Goal: Task Accomplishment & Management: Use online tool/utility

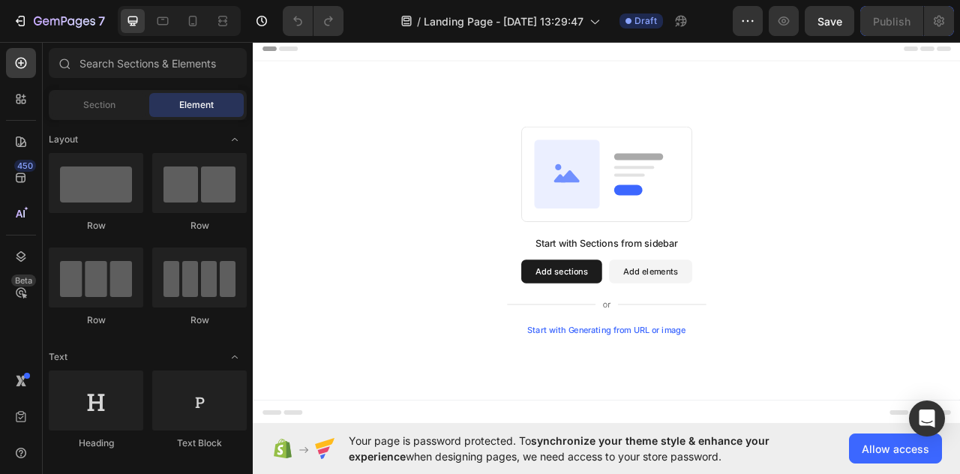
click at [786, 413] on div "Start with Generating from URL or image" at bounding box center [703, 409] width 202 height 12
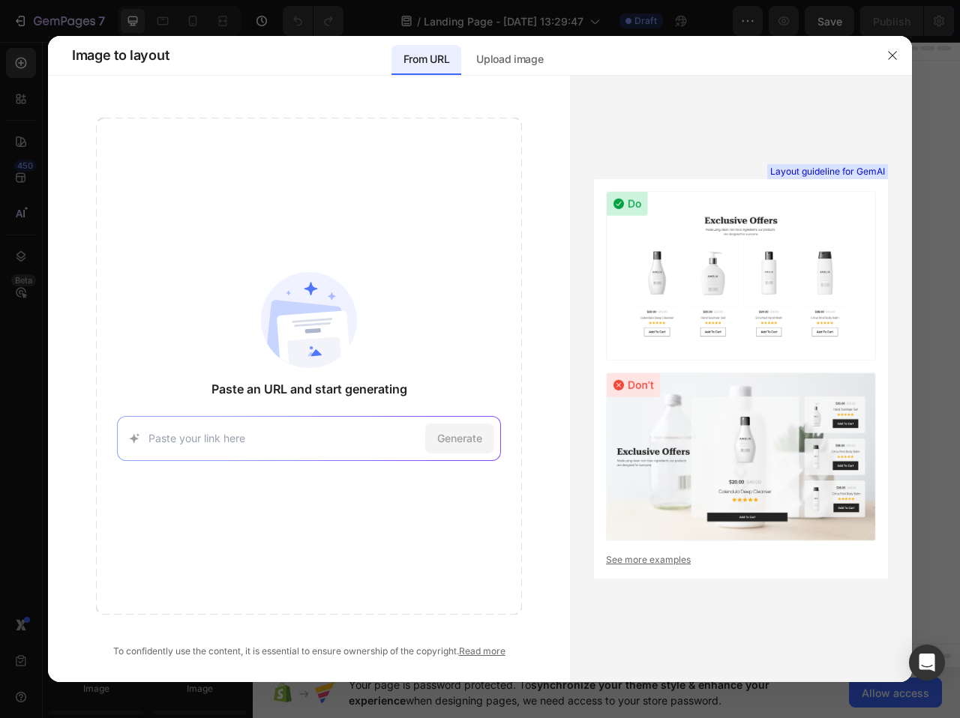
click at [228, 436] on input at bounding box center [283, 438] width 270 height 16
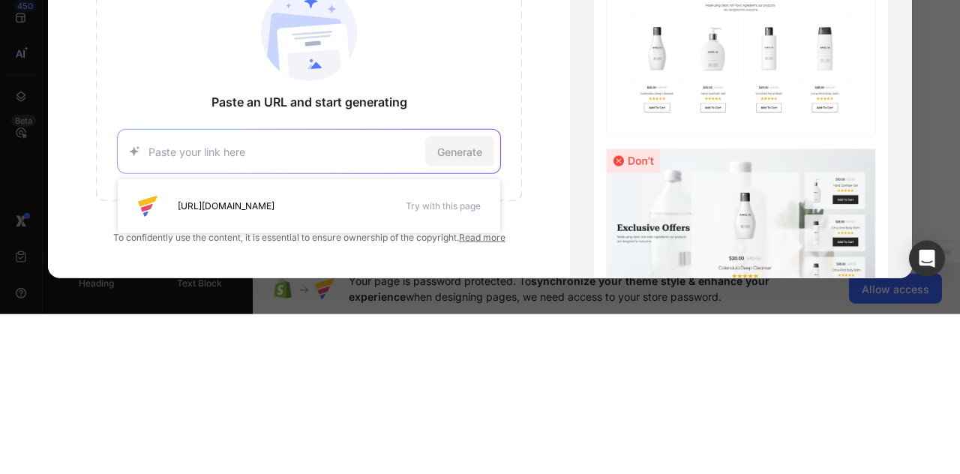
type input "https://goldcardtv.hojecomofertas.shop/?keyword=goldcardtv&gad_source=1&gad_cam…"
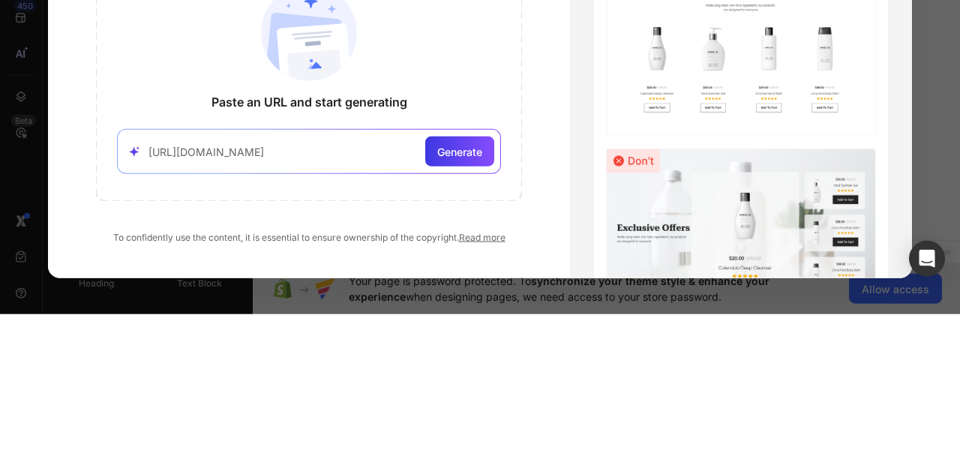
scroll to position [0, 935]
click at [455, 296] on div "Generate" at bounding box center [459, 311] width 69 height 30
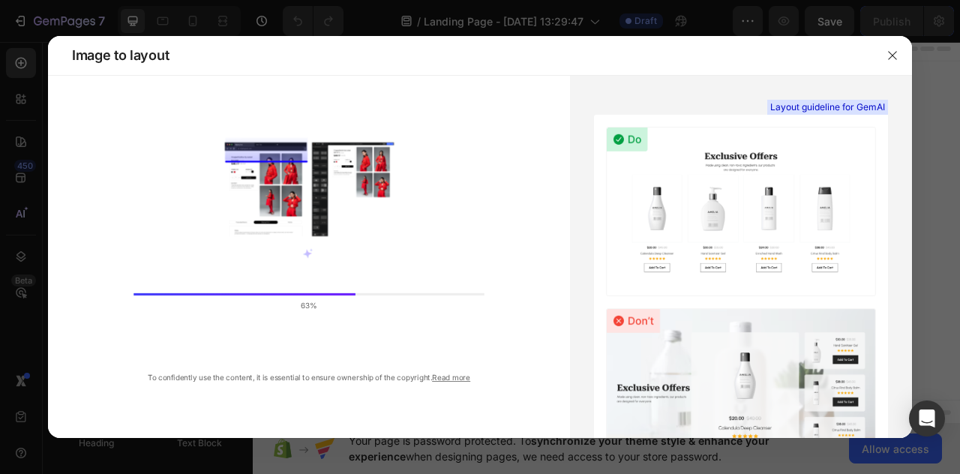
click at [456, 248] on div "63%" at bounding box center [308, 229] width 350 height 184
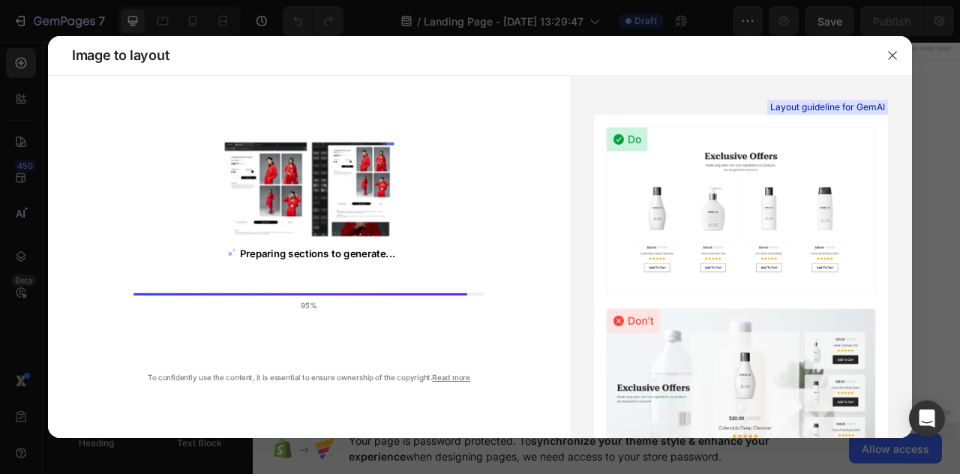
click at [108, 401] on div "Preparing sections to generate... 95% To confidently use the content, it is ess…" at bounding box center [309, 257] width 522 height 362
click at [455, 412] on div "Preparing sections to generate... 95% To confidently use the content, it is ess…" at bounding box center [309, 257] width 522 height 362
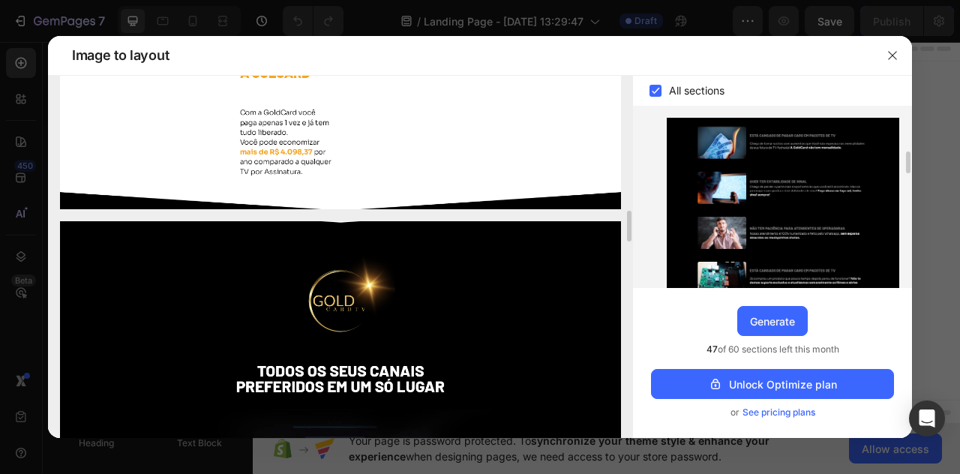
scroll to position [1689, 0]
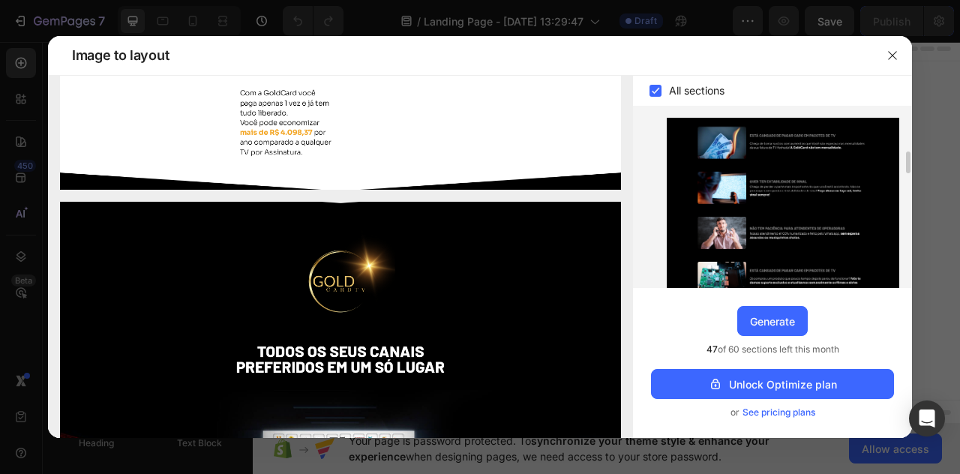
click at [848, 399] on button "Unlock Optimize plan" at bounding box center [772, 384] width 243 height 30
click at [789, 329] on div "Generate" at bounding box center [772, 321] width 45 height 16
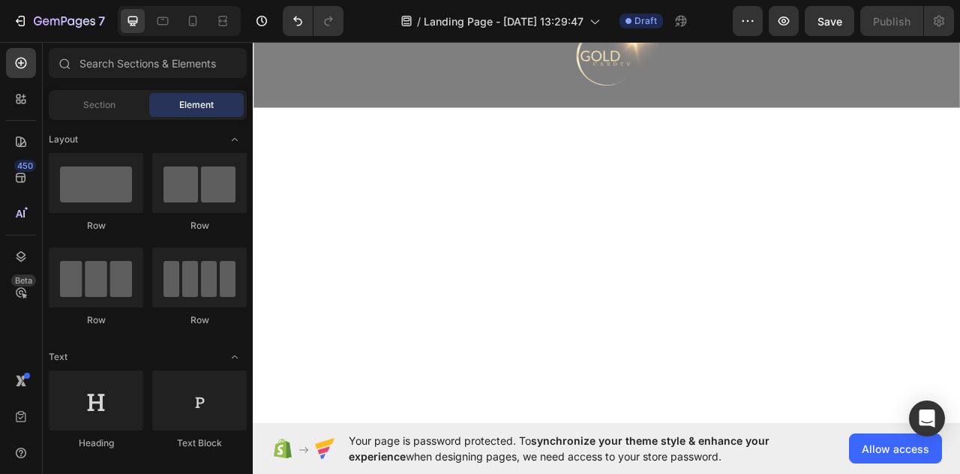
scroll to position [1394, 0]
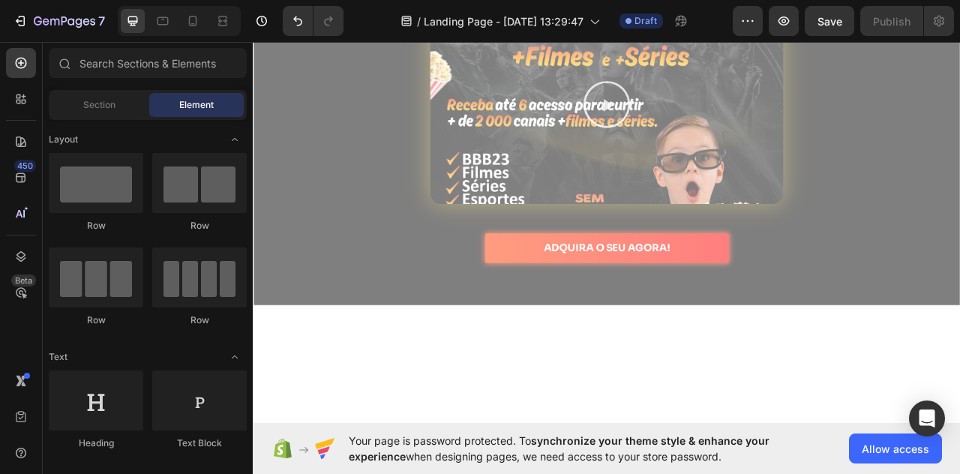
click at [897, 450] on span "Allow access" at bounding box center [894, 449] width 67 height 16
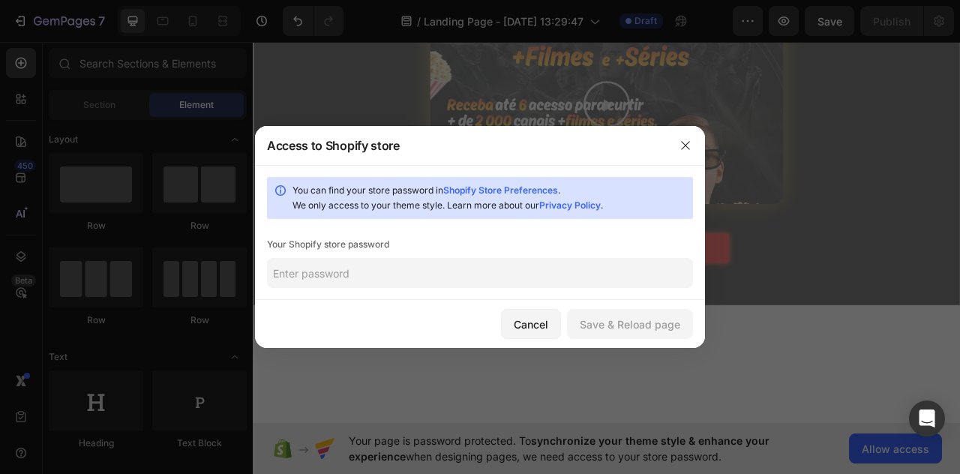
click at [588, 270] on input "text" at bounding box center [480, 273] width 426 height 30
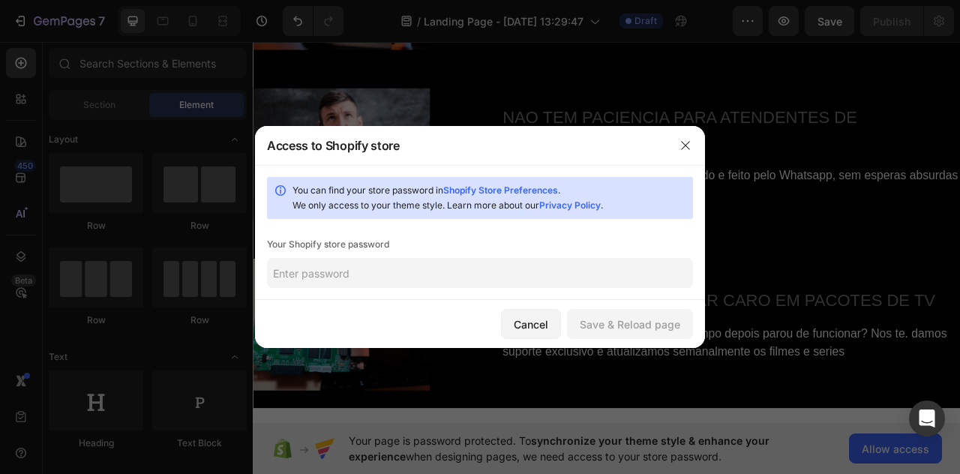
click at [529, 329] on div "Cancel" at bounding box center [531, 324] width 34 height 16
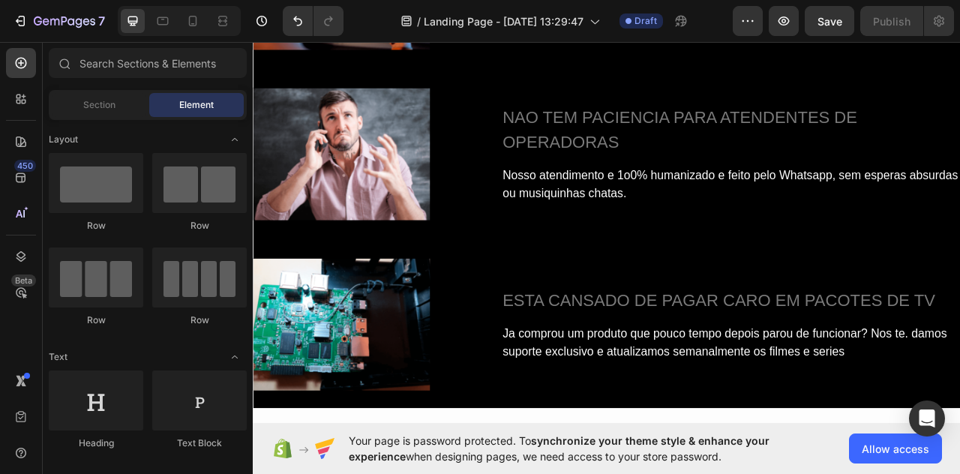
click at [900, 445] on span "Allow access" at bounding box center [894, 449] width 67 height 16
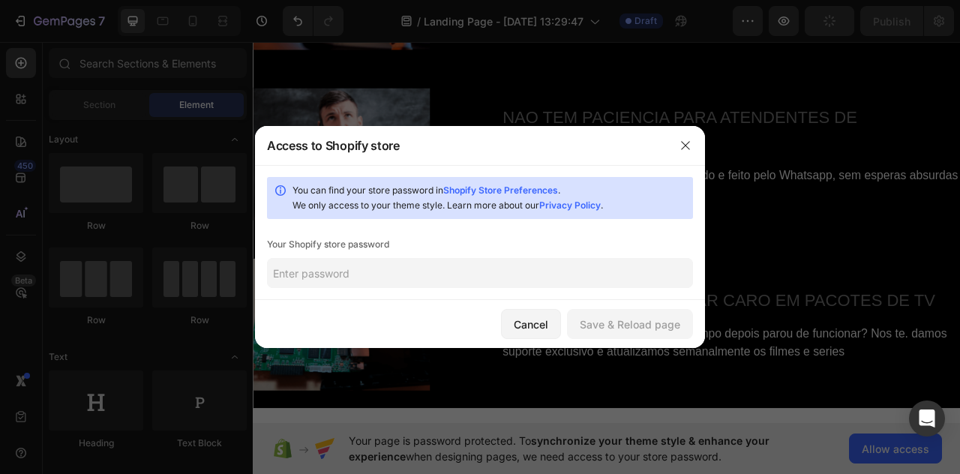
click at [601, 345] on div "Cancel Save & Reload page" at bounding box center [480, 324] width 450 height 48
click at [628, 277] on input "text" at bounding box center [480, 273] width 426 height 30
click at [538, 190] on link "Shopify Store Preferences" at bounding box center [500, 189] width 115 height 11
click at [508, 273] on input "text" at bounding box center [480, 273] width 426 height 30
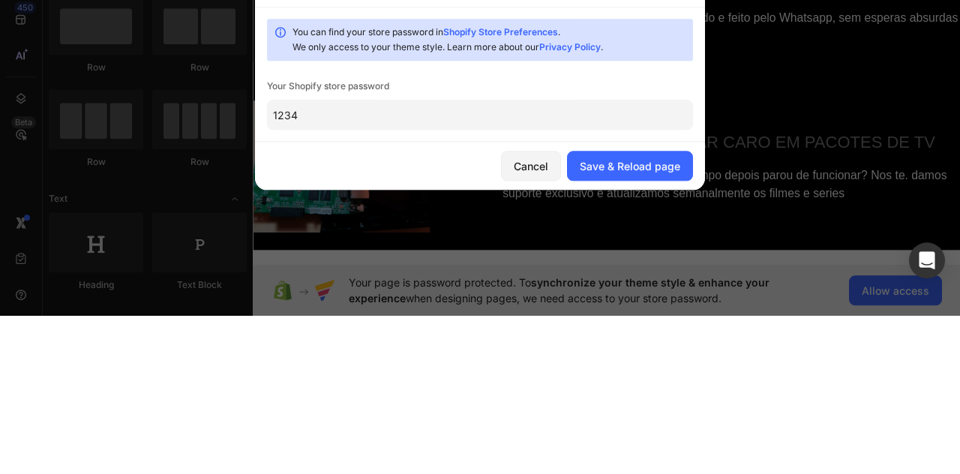
type input "1234"
click at [679, 318] on div "Save & Reload page" at bounding box center [629, 324] width 100 height 16
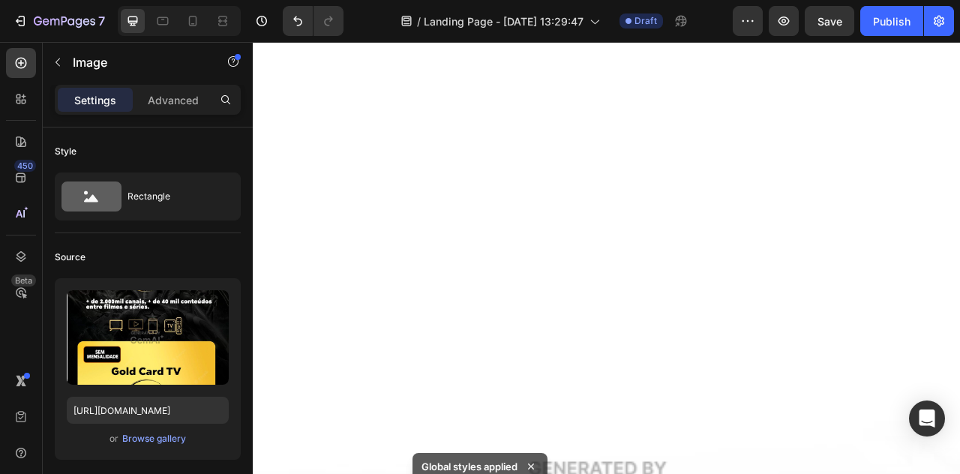
scroll to position [3410, 0]
click at [822, 33] on button "Save" at bounding box center [828, 21] width 49 height 30
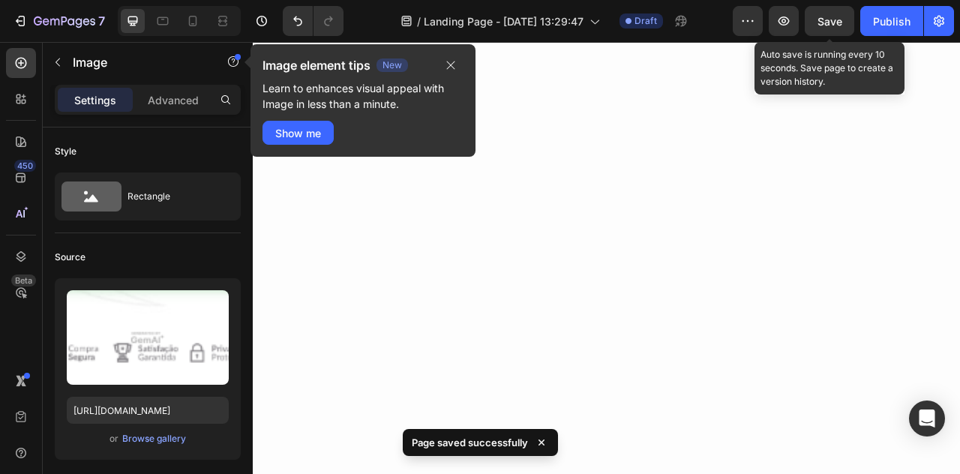
scroll to position [0, 0]
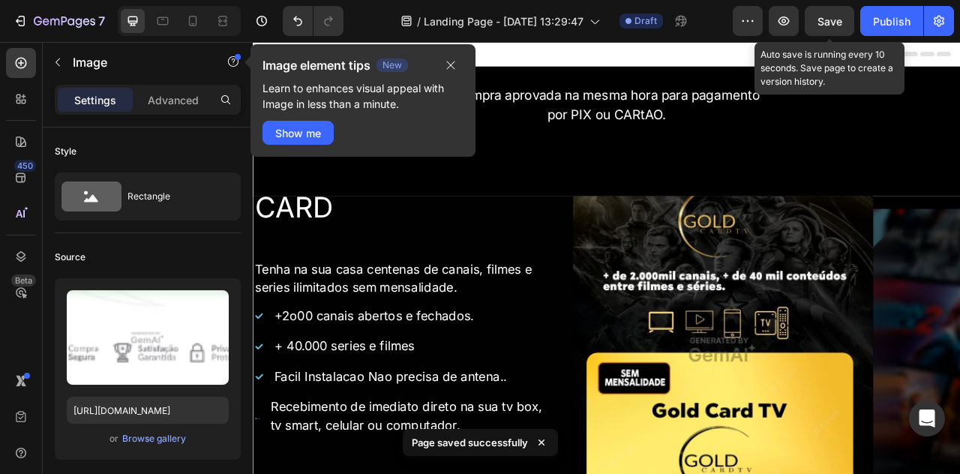
click at [456, 70] on icon "button" at bounding box center [451, 65] width 12 height 12
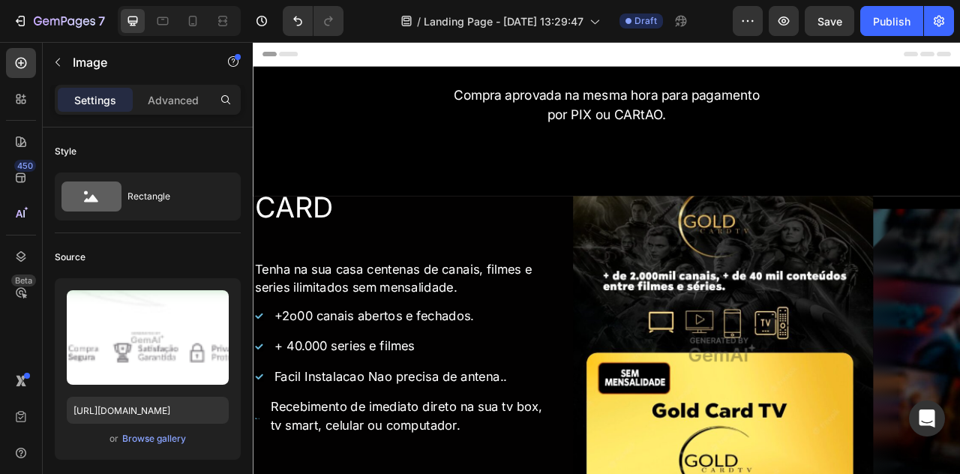
click at [317, 217] on h2 "CONHECA A GOLD CARD" at bounding box center [444, 230] width 382 height 89
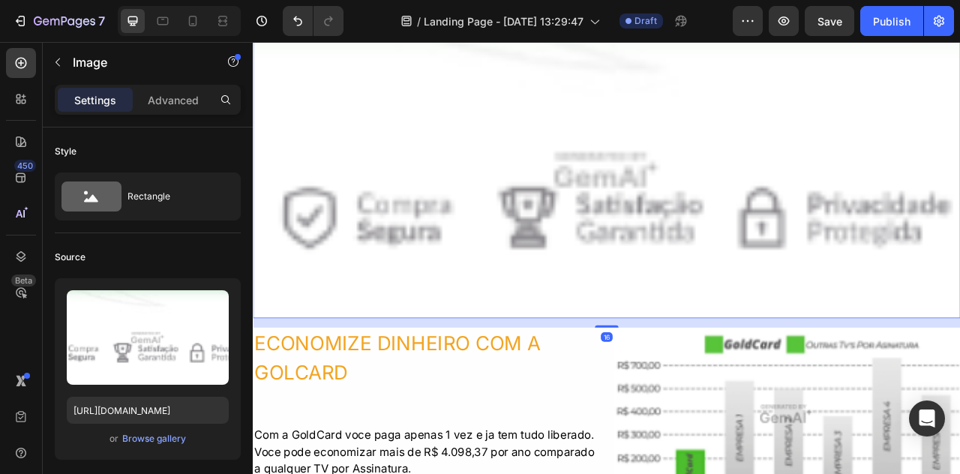
scroll to position [2721, 0]
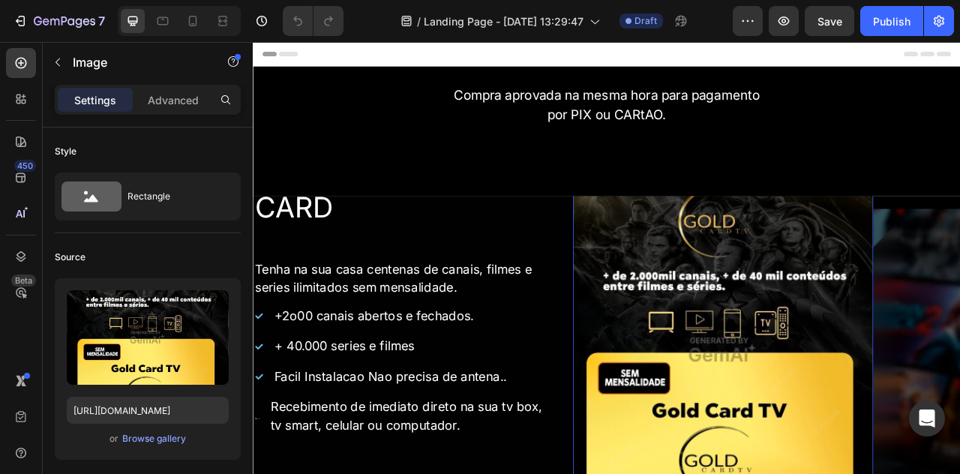
click at [780, 31] on button "button" at bounding box center [783, 21] width 30 height 30
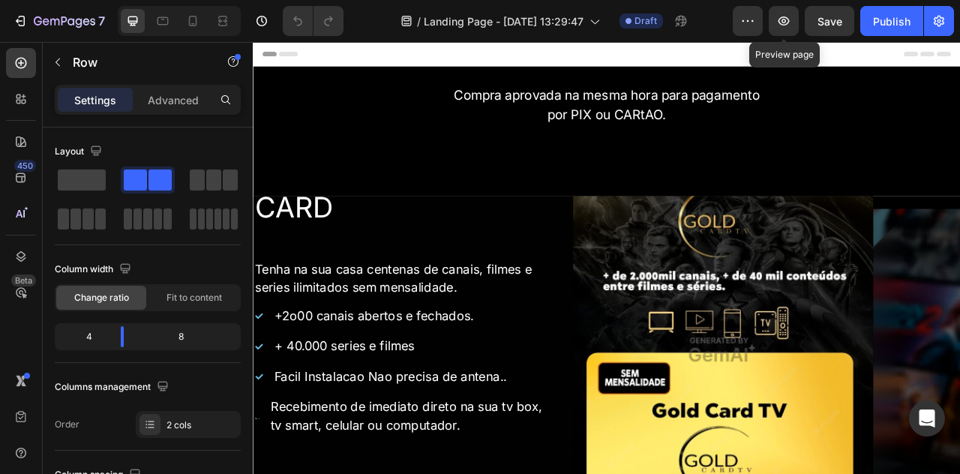
click at [750, 18] on icon "button" at bounding box center [747, 20] width 15 height 15
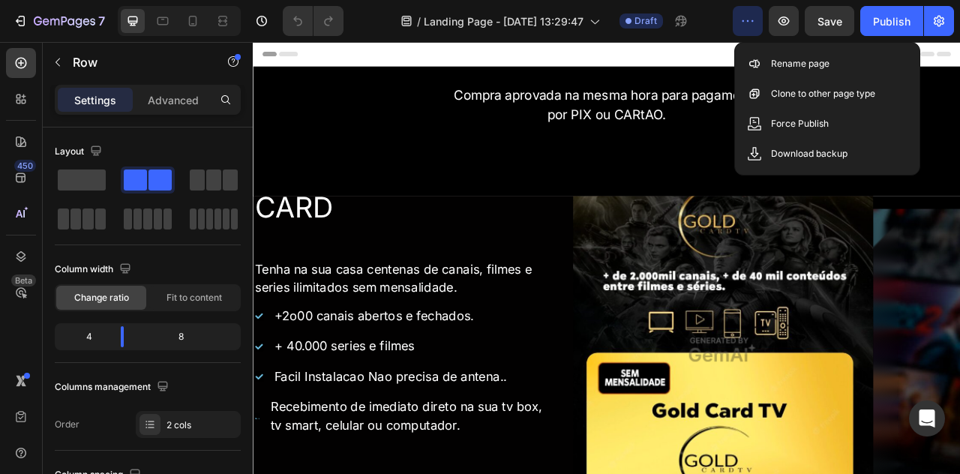
click at [959, 109] on div "Compra aprovada na mesma hora para pagamento por PIX ou CARtAO. Text Block VER …" at bounding box center [703, 155] width 900 height 120
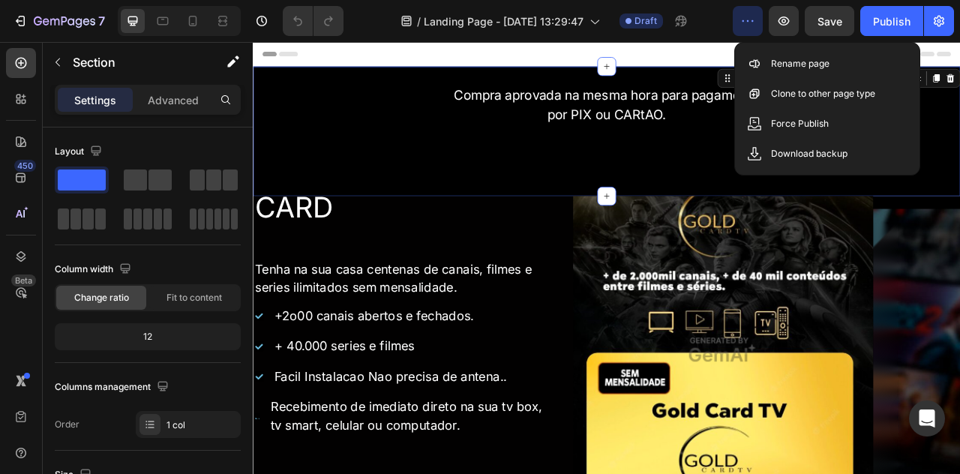
click at [927, 423] on img at bounding box center [851, 433] width 382 height 573
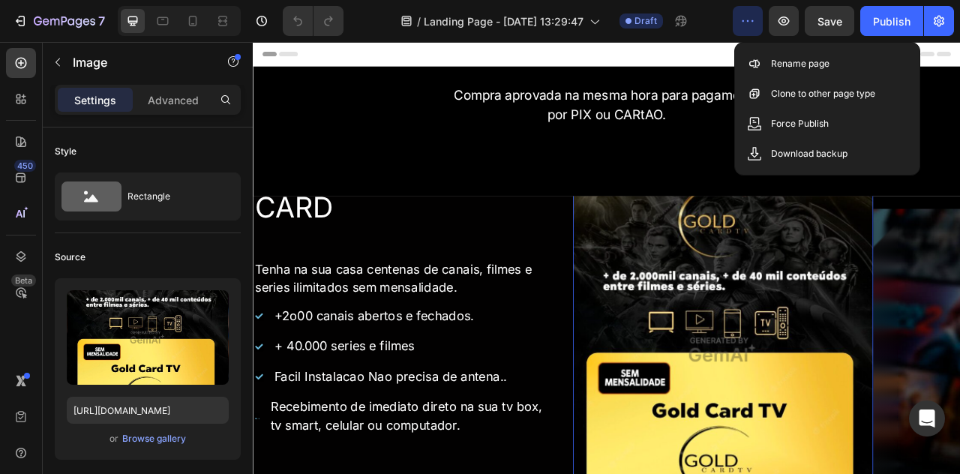
click at [292, 237] on h2 "CONHECA A GOLD CARD" at bounding box center [444, 230] width 382 height 89
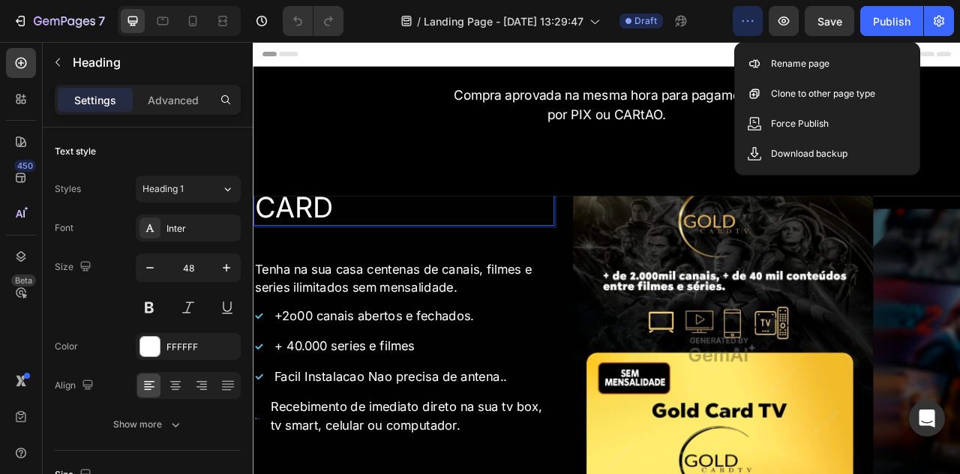
click at [305, 232] on p "CONHECA A GOLD CARD" at bounding box center [444, 230] width 379 height 86
click at [406, 238] on p "CONHECA A GOLD CARD" at bounding box center [444, 230] width 379 height 86
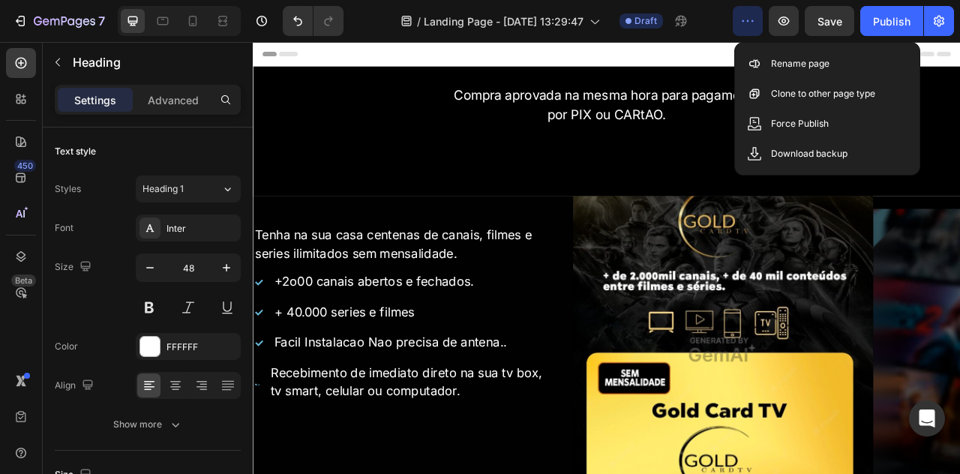
click at [552, 202] on div "Compra aprovada na mesma hora para pagamento por PIX ou CARtAO. Text Block VER …" at bounding box center [703, 155] width 900 height 165
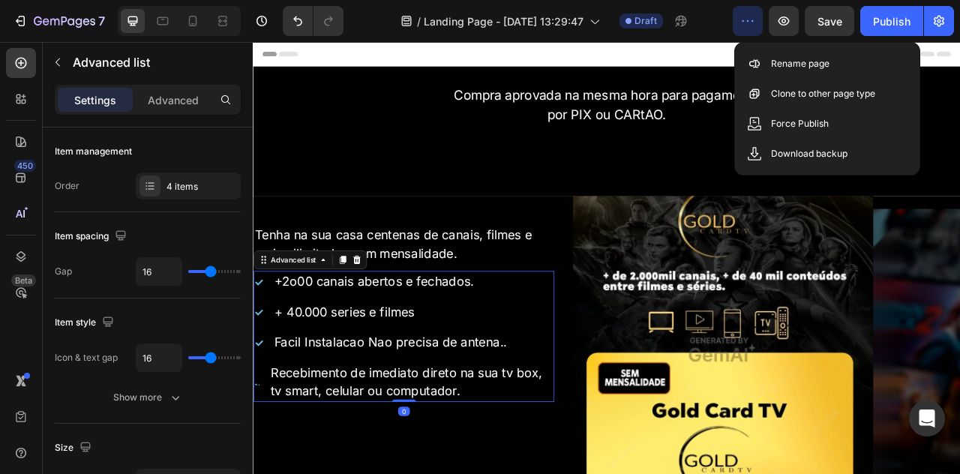
click at [525, 238] on div "livynet Heading Tenha na sua casa centenas de canais, filmes e series ilimitado…" at bounding box center [444, 255] width 382 height 139
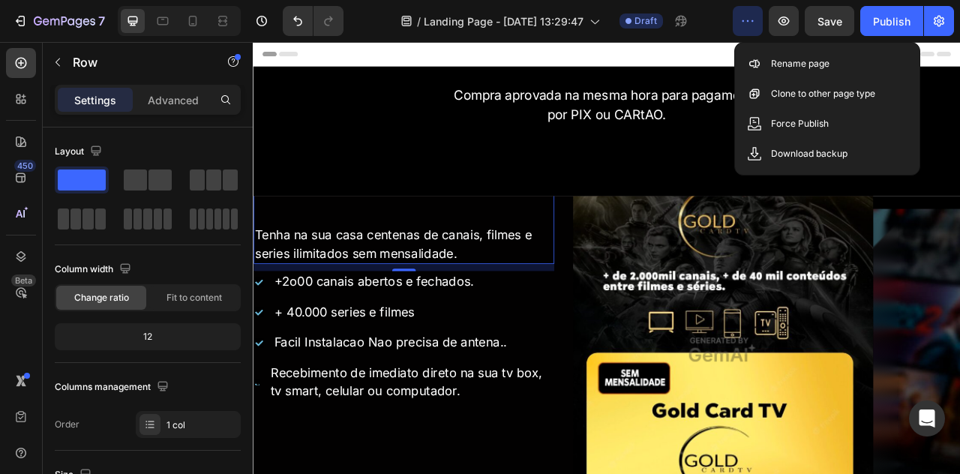
click at [291, 35] on button "Undo/Redo" at bounding box center [298, 21] width 30 height 30
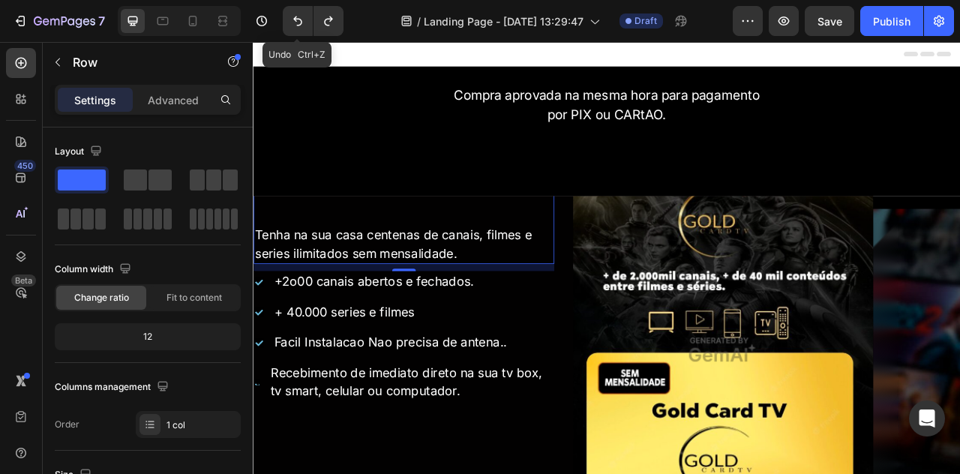
click at [294, 22] on icon "Undo/Redo" at bounding box center [297, 20] width 15 height 15
click at [289, 22] on button "Undo/Redo" at bounding box center [298, 21] width 30 height 30
click at [294, 24] on icon "Undo/Redo" at bounding box center [297, 20] width 15 height 15
click at [292, 22] on icon "Undo/Redo" at bounding box center [297, 20] width 15 height 15
click at [304, 19] on button "Undo/Redo" at bounding box center [298, 21] width 30 height 30
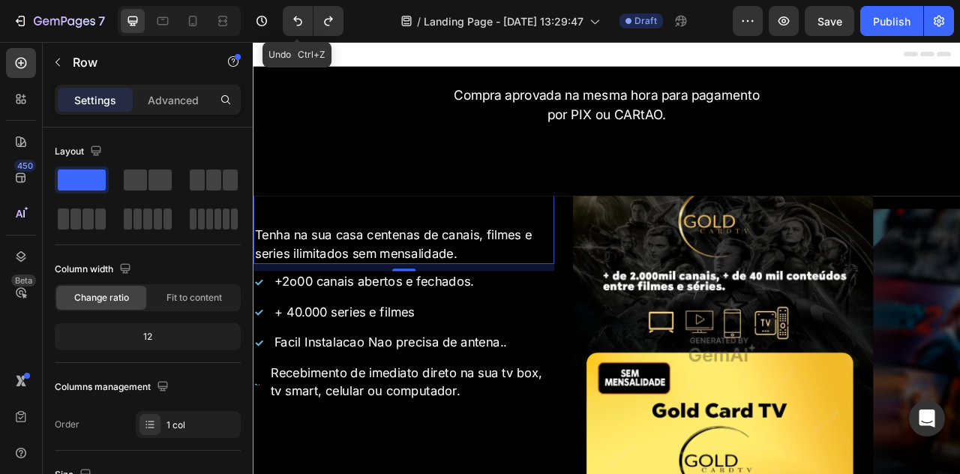
click at [297, 19] on icon "Undo/Redo" at bounding box center [297, 21] width 9 height 10
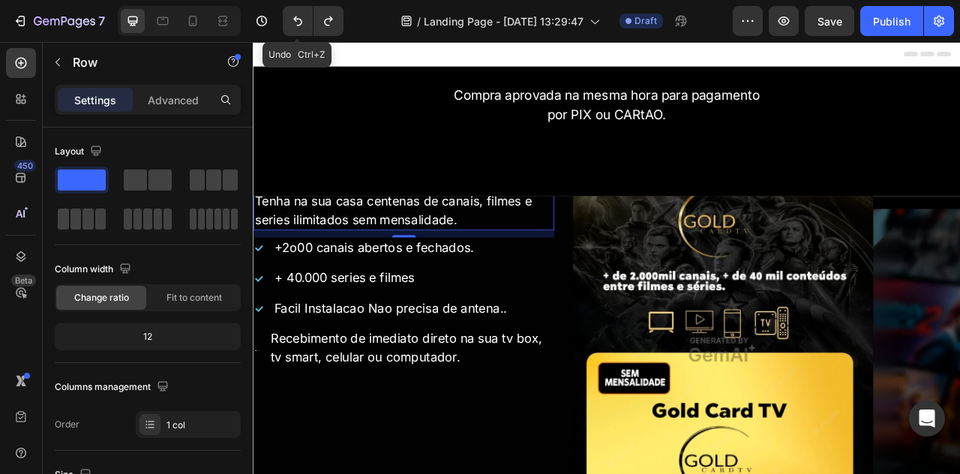
click at [297, 25] on icon "Undo/Redo" at bounding box center [297, 21] width 9 height 10
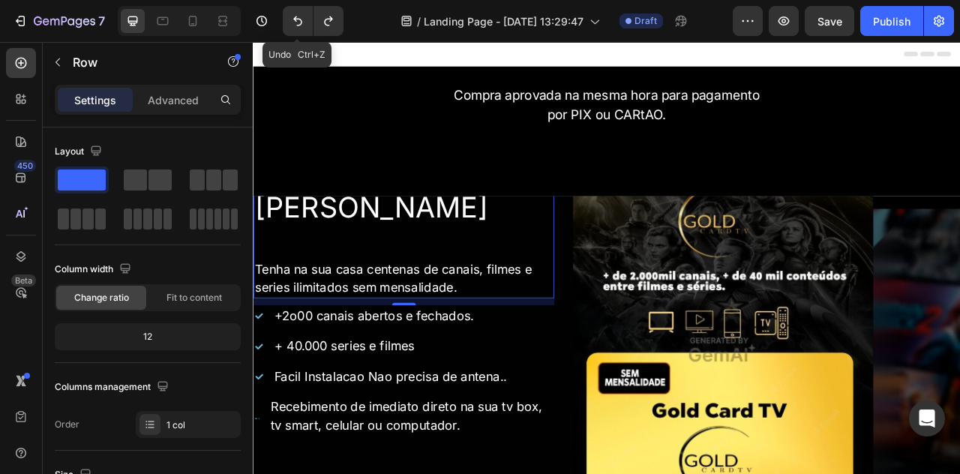
click at [304, 19] on icon "Undo/Redo" at bounding box center [297, 20] width 15 height 15
click at [296, 13] on icon "Undo/Redo" at bounding box center [297, 20] width 15 height 15
click at [304, 19] on button "Undo/Redo" at bounding box center [298, 21] width 30 height 30
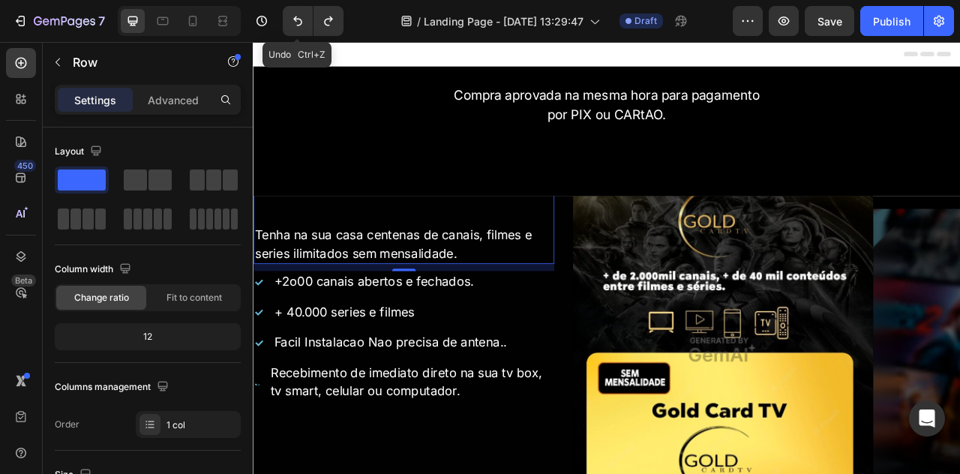
click at [305, 18] on button "Undo/Redo" at bounding box center [298, 21] width 30 height 30
click at [304, 19] on icon "Undo/Redo" at bounding box center [297, 20] width 15 height 15
click at [296, 27] on icon "Undo/Redo" at bounding box center [297, 20] width 15 height 15
click at [292, 25] on icon "Undo/Redo" at bounding box center [297, 20] width 15 height 15
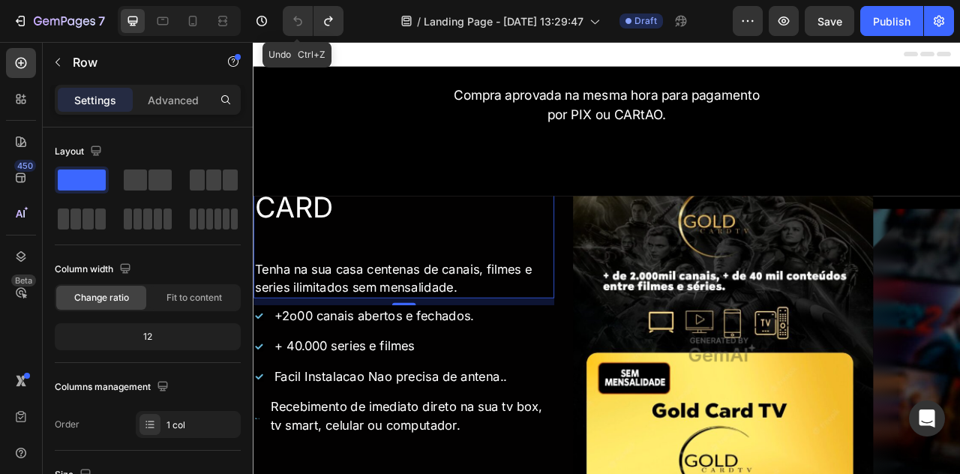
click at [325, 239] on h2 "CONHECA A GOLD CARD" at bounding box center [444, 230] width 382 height 89
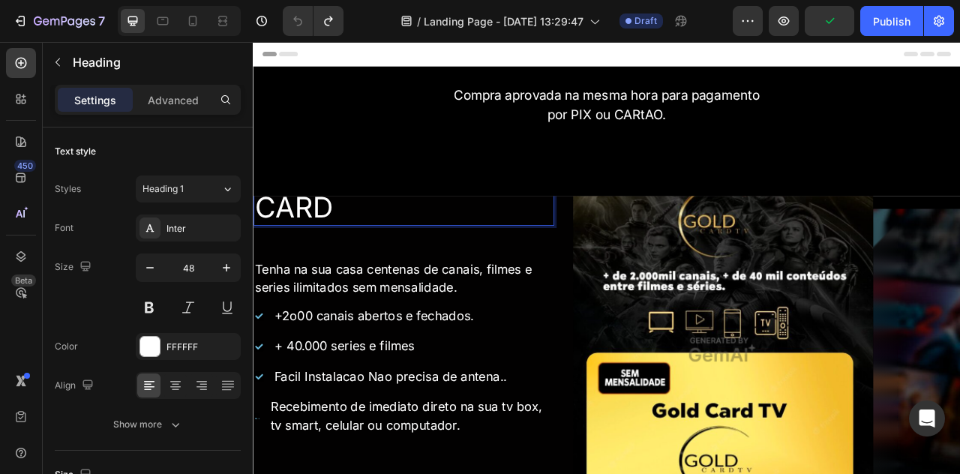
click at [338, 173] on div "Compra aprovada na mesma hora para pagamento por PIX ou CARtAO. Text Block VER …" at bounding box center [703, 155] width 900 height 120
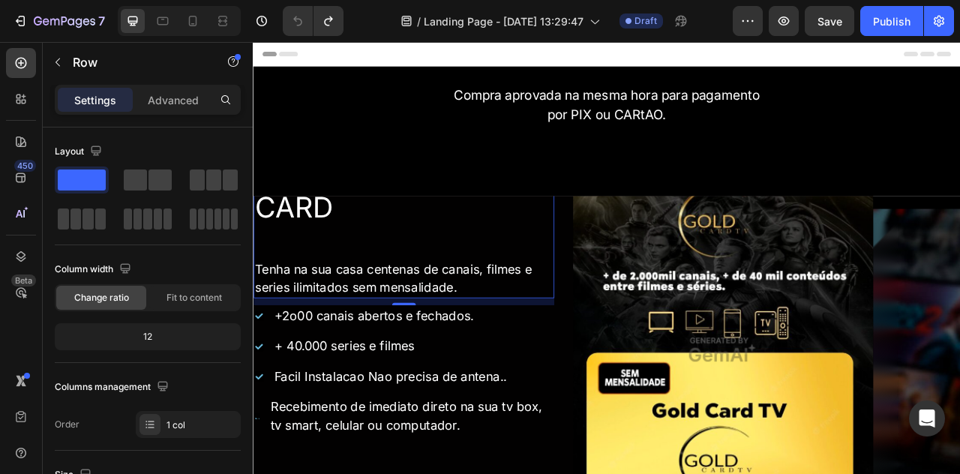
click at [54, 63] on icon "button" at bounding box center [58, 62] width 12 height 12
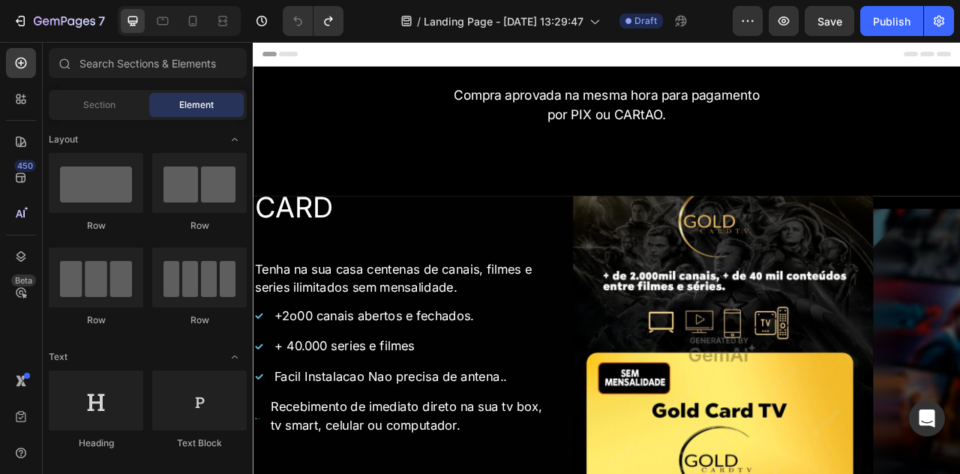
click at [307, 205] on div "Compra aprovada na mesma hora para pagamento por PIX ou CARtAO. Text Block VER …" at bounding box center [703, 155] width 900 height 165
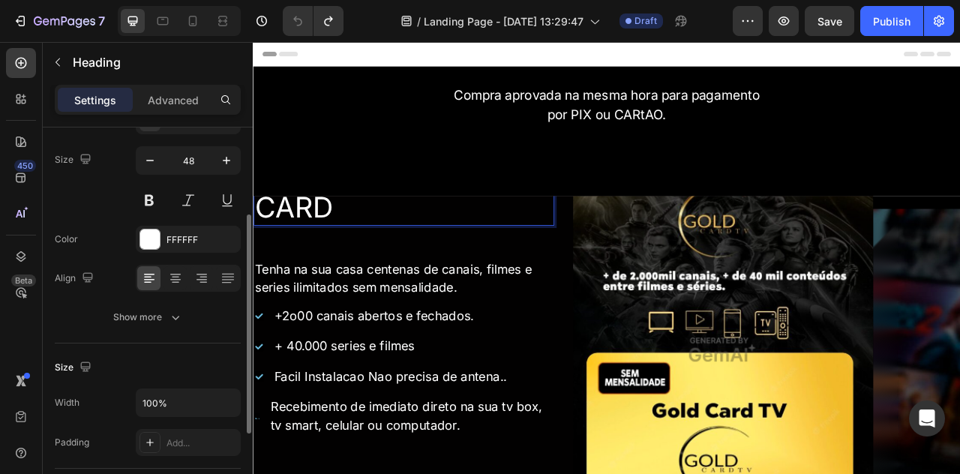
scroll to position [145, 0]
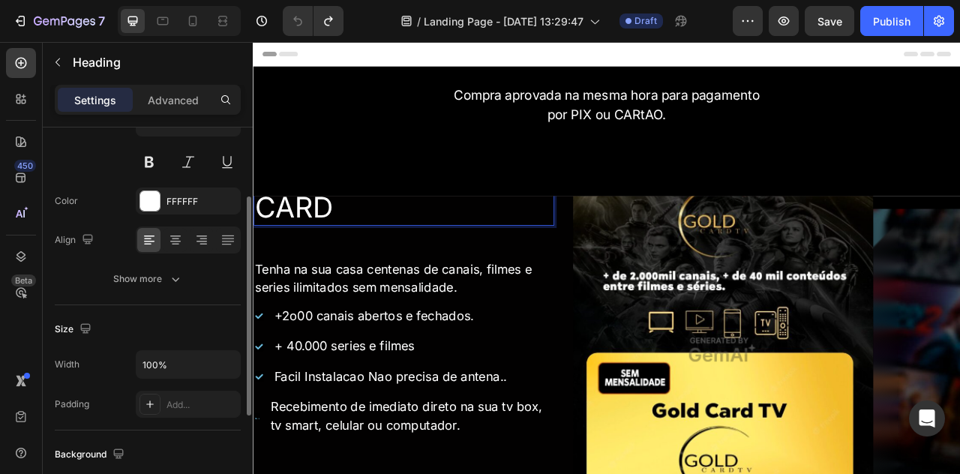
click at [437, 170] on div "Compra aprovada na mesma hora para pagamento por PIX ou CARtAO. Text Block VER …" at bounding box center [703, 155] width 900 height 120
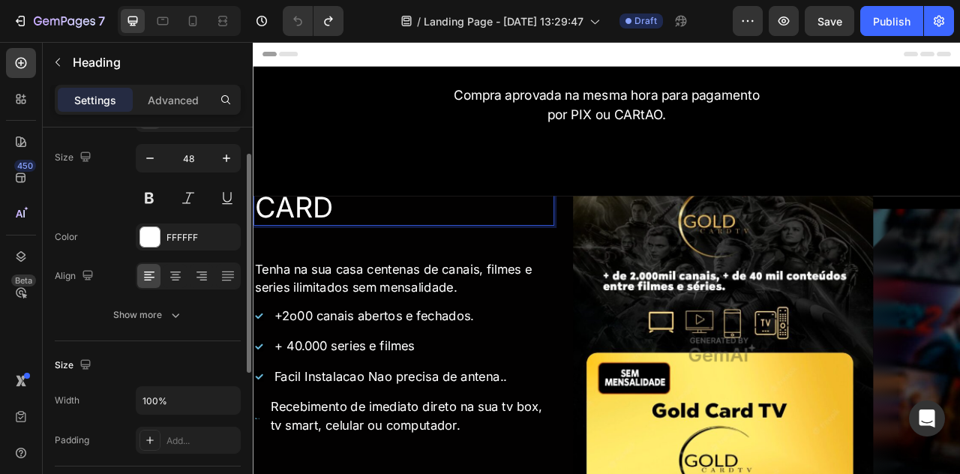
scroll to position [0, 0]
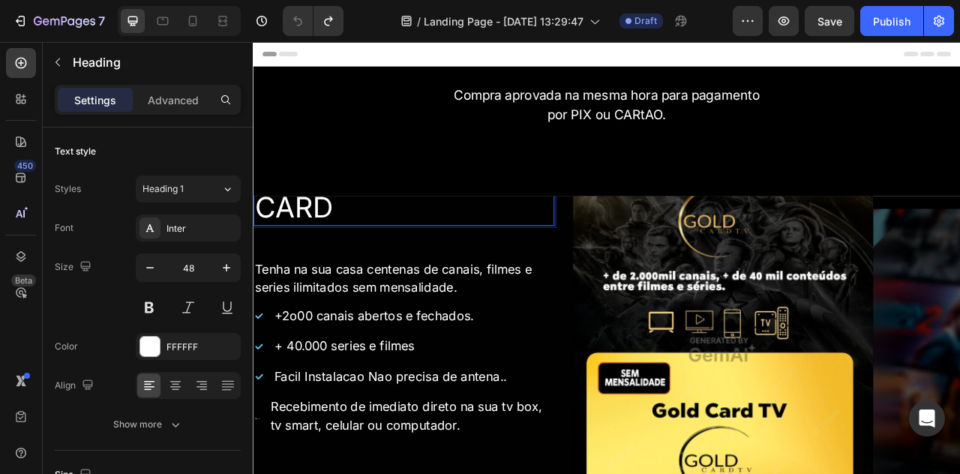
click at [180, 109] on div "Advanced" at bounding box center [173, 100] width 75 height 24
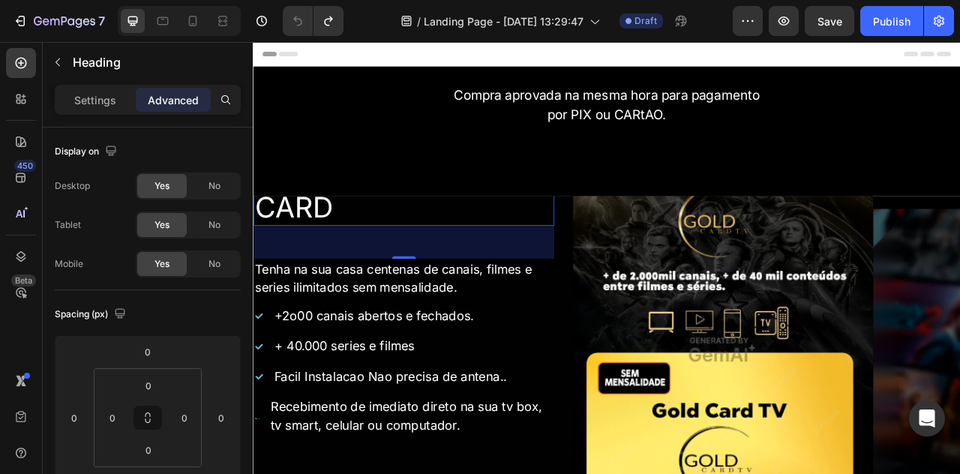
click at [100, 92] on p "Settings" at bounding box center [95, 100] width 42 height 16
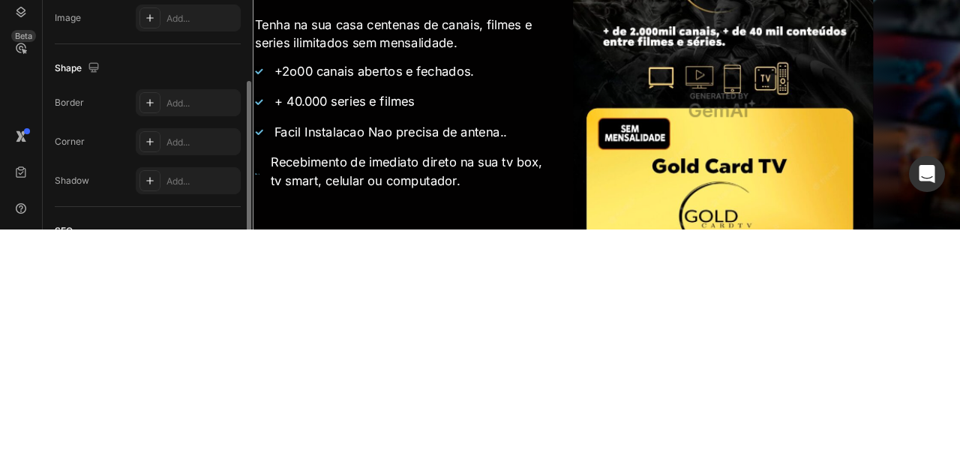
scroll to position [405, 0]
click at [444, 313] on div "CONHECA A GOLD CARD Heading 56 Tenha na sua casa centenas de canais, filmes e s…" at bounding box center [444, 138] width 382 height 471
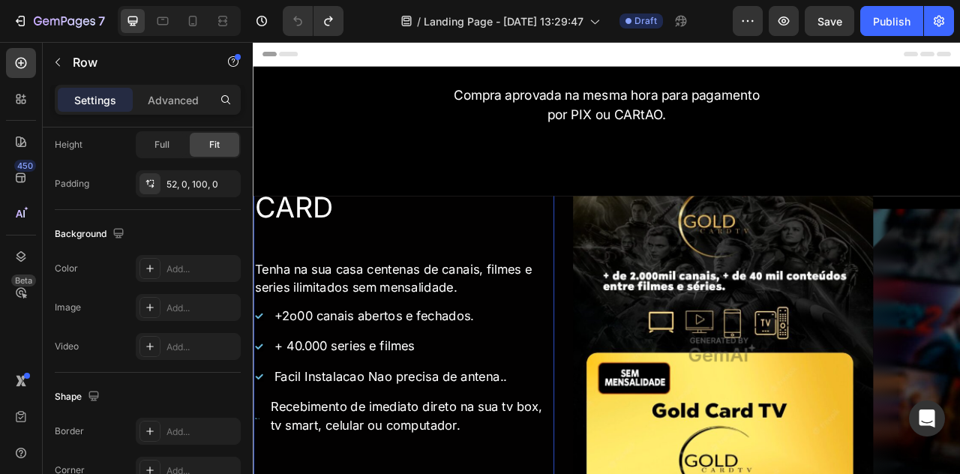
scroll to position [0, 0]
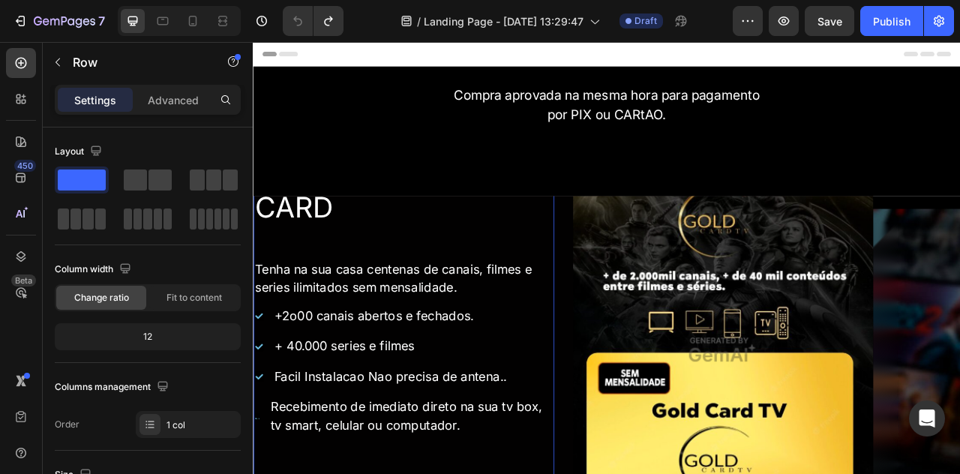
click at [374, 317] on div "Tenha na sua casa centenas de canais, filmes e series ilimitados sem mensalidad…" at bounding box center [444, 342] width 382 height 50
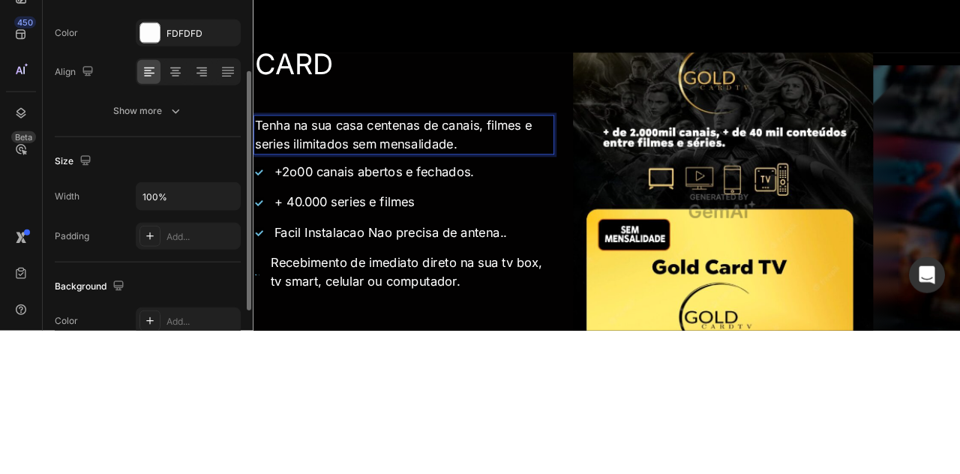
scroll to position [169, 0]
click at [166, 252] on div "Show more" at bounding box center [148, 254] width 70 height 15
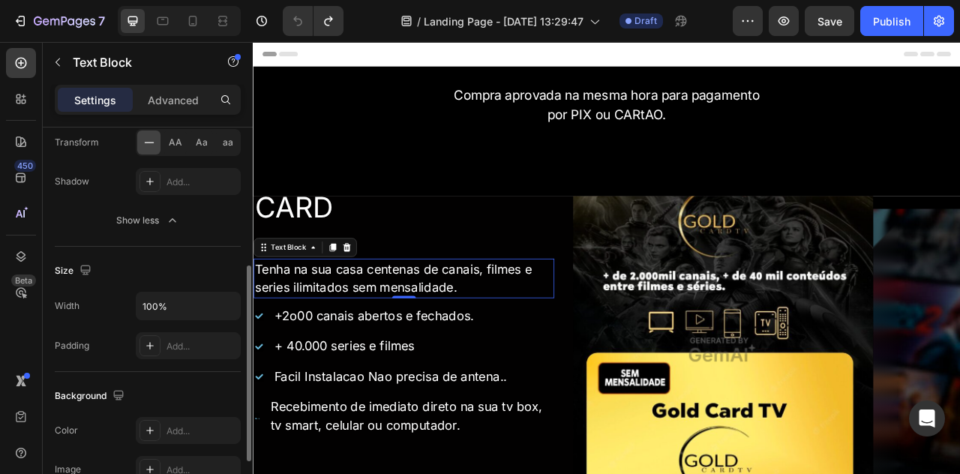
scroll to position [403, 0]
click at [869, 473] on img at bounding box center [851, 433] width 382 height 573
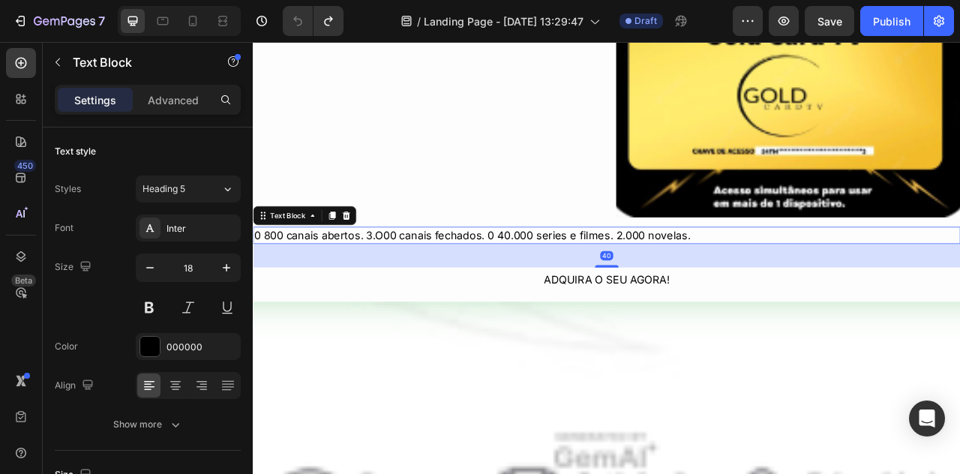
scroll to position [2457, 0]
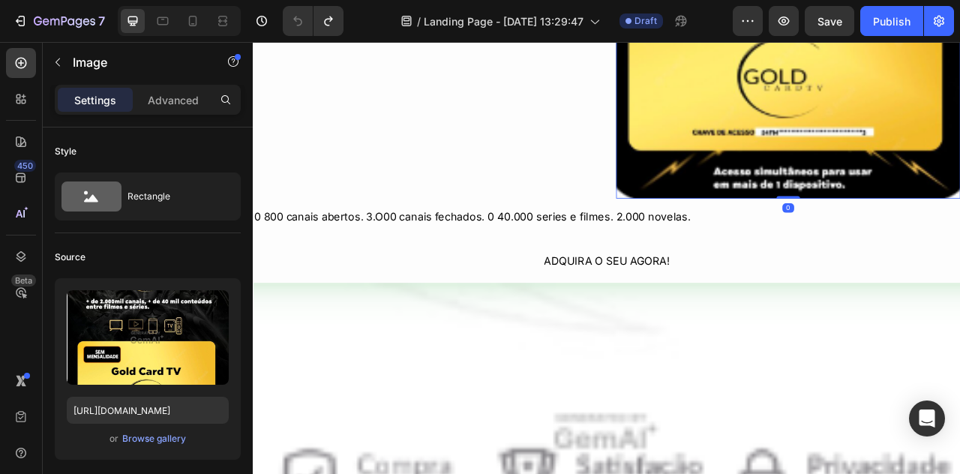
click at [959, 330] on button "ADQUIRA O SEU AGORA!" at bounding box center [703, 319] width 900 height 31
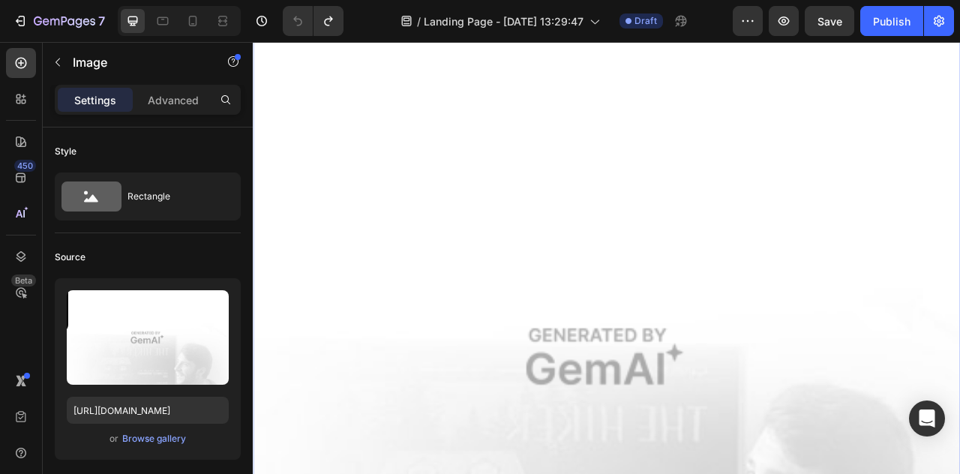
scroll to position [3646, 0]
